Goal: Transaction & Acquisition: Purchase product/service

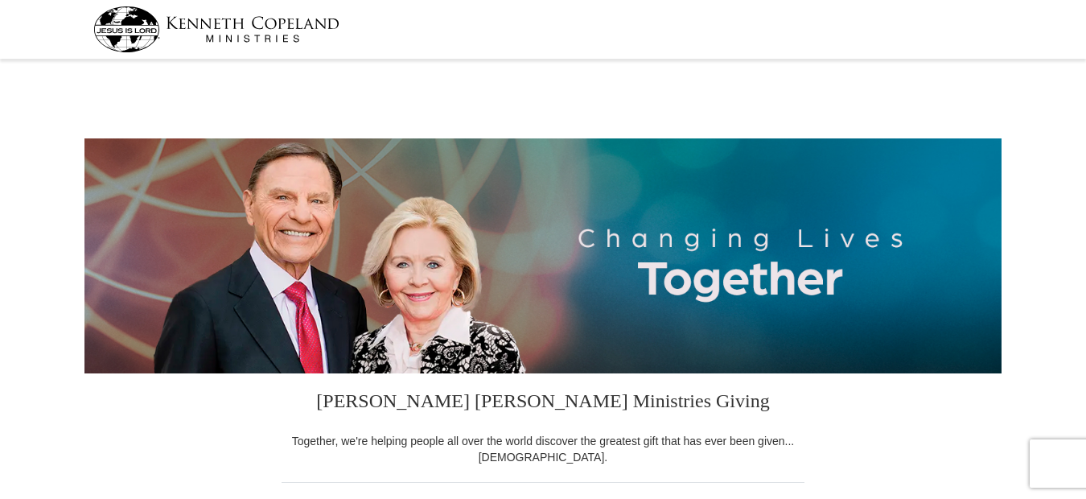
select select "NJ"
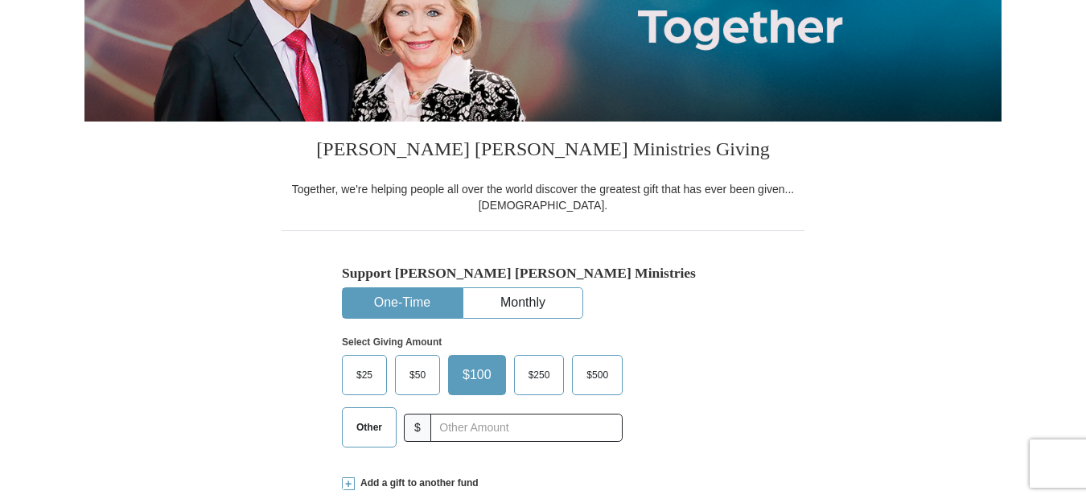
scroll to position [322, 0]
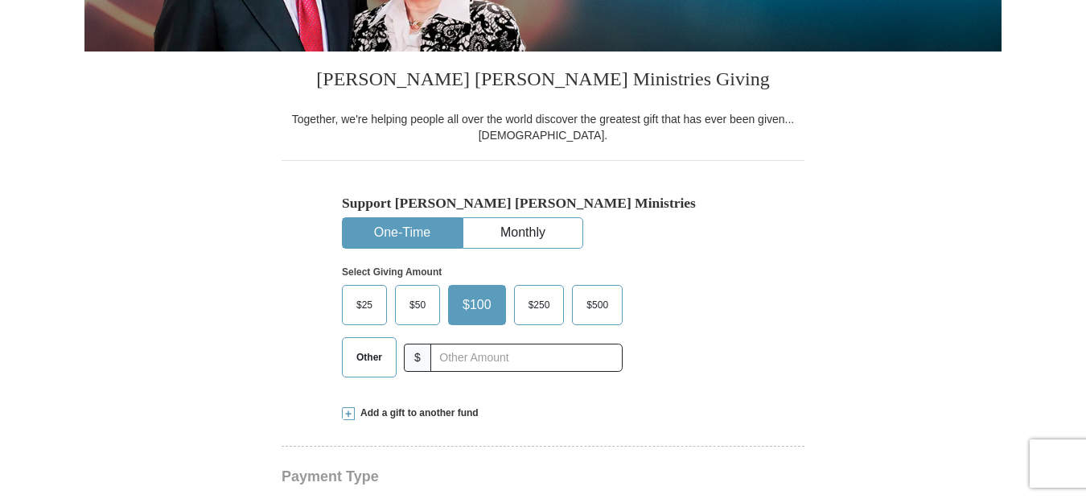
click at [355, 361] on span "Other" at bounding box center [369, 357] width 42 height 24
click at [0, 0] on input "Other" at bounding box center [0, 0] width 0 height 0
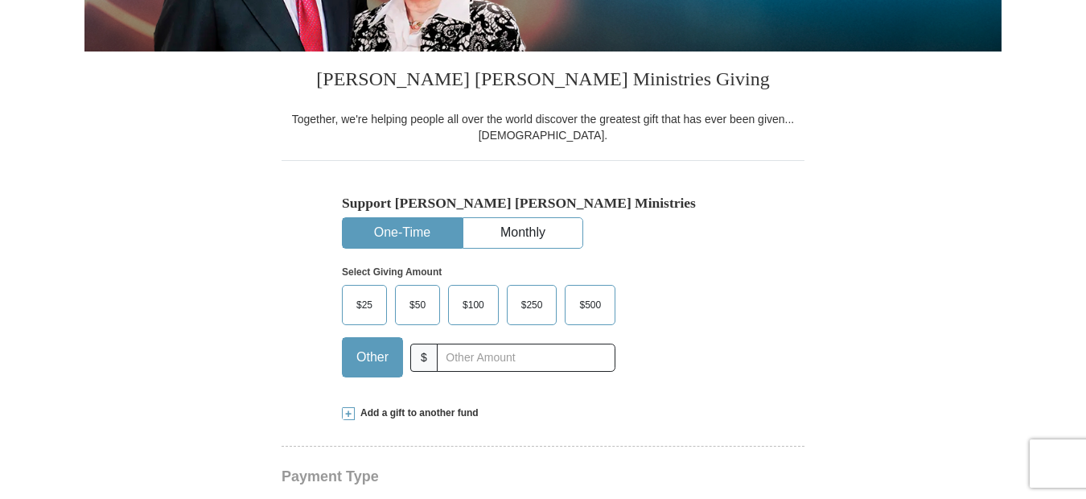
click at [281, 355] on div "Support Kenneth Copeland Ministries One-Time Monthly Select Giving Amount Amoun…" at bounding box center [542, 274] width 523 height 229
click at [358, 413] on span "Add a gift to another fund" at bounding box center [417, 413] width 124 height 14
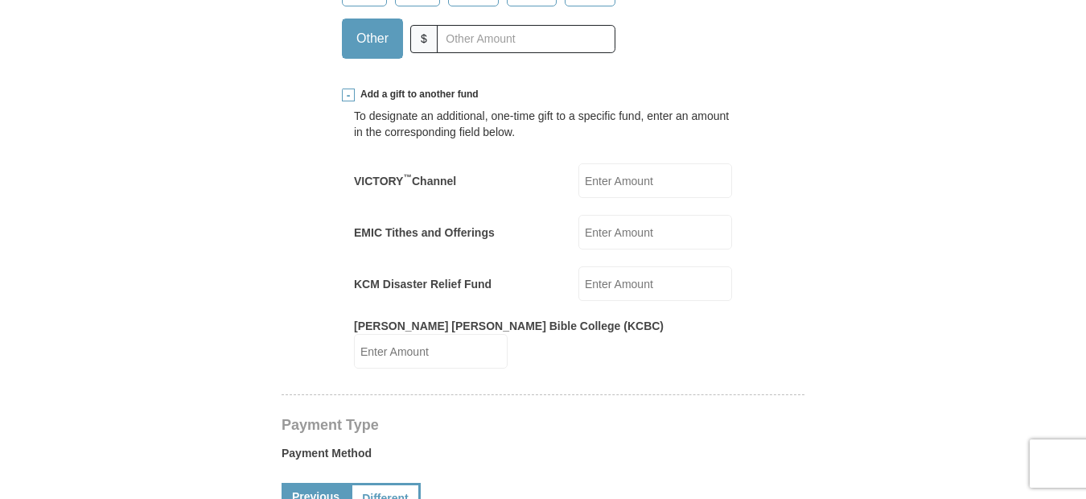
scroll to position [676, 0]
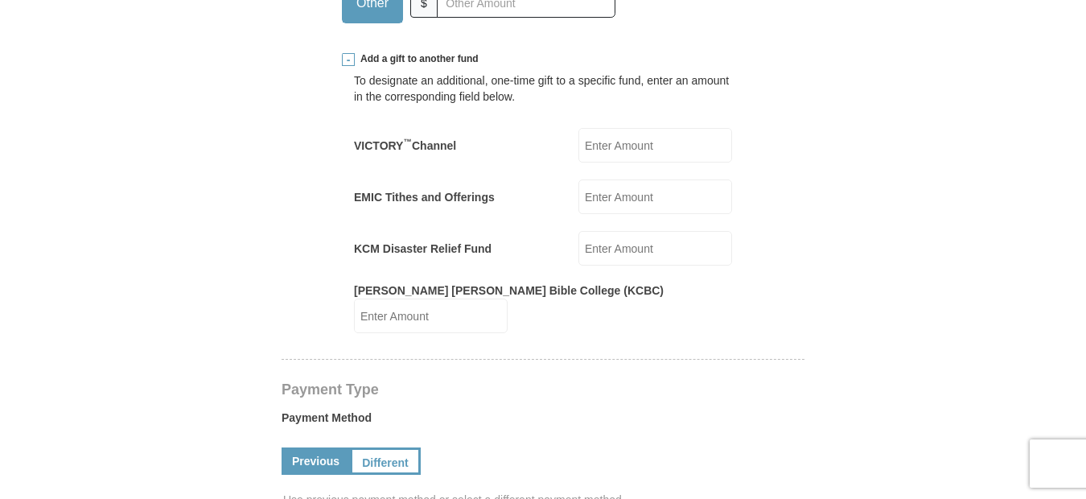
click at [602, 201] on input "EMIC Tithes and Offerings" at bounding box center [655, 196] width 154 height 35
type input "200"
click at [199, 162] on form "Kenneth Copeland Ministries Giving Together, we're helping people all over the …" at bounding box center [542, 401] width 917 height 2025
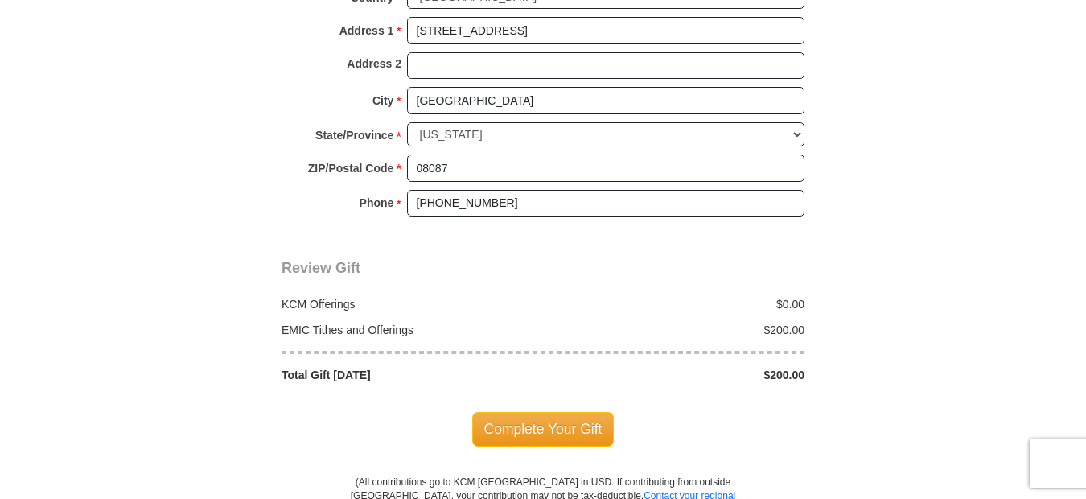
scroll to position [1576, 0]
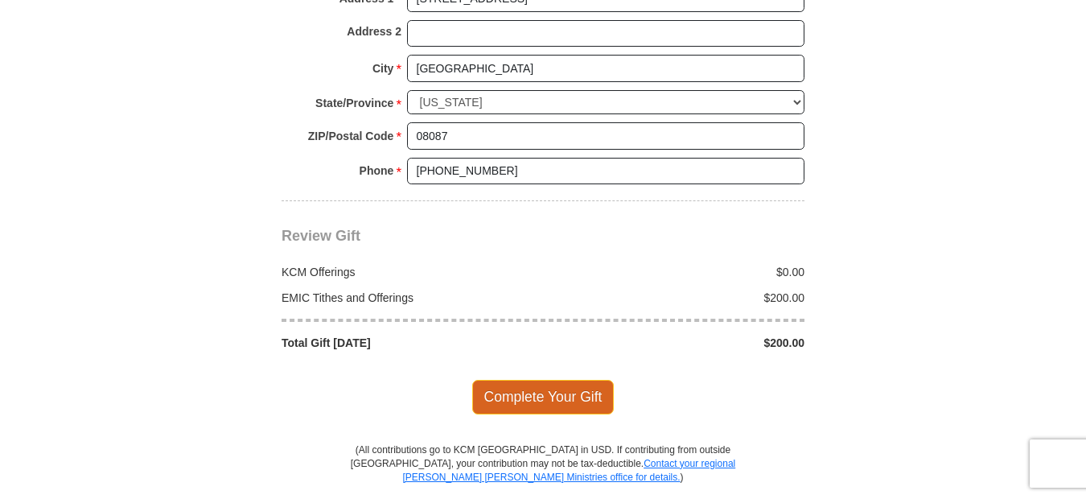
click at [538, 380] on span "Complete Your Gift" at bounding box center [543, 397] width 142 height 34
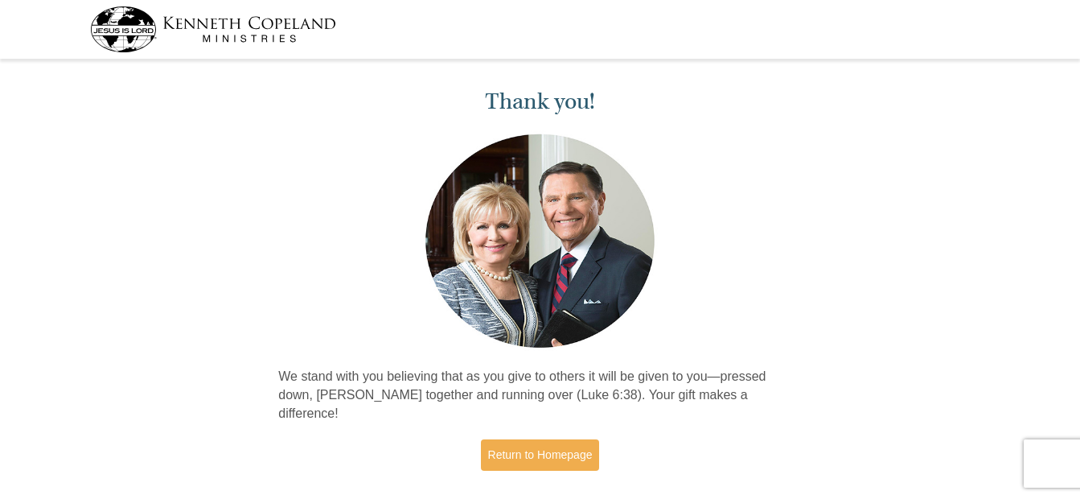
click at [279, 109] on h1 "Thank you!" at bounding box center [540, 101] width 524 height 27
